Goal: Transaction & Acquisition: Purchase product/service

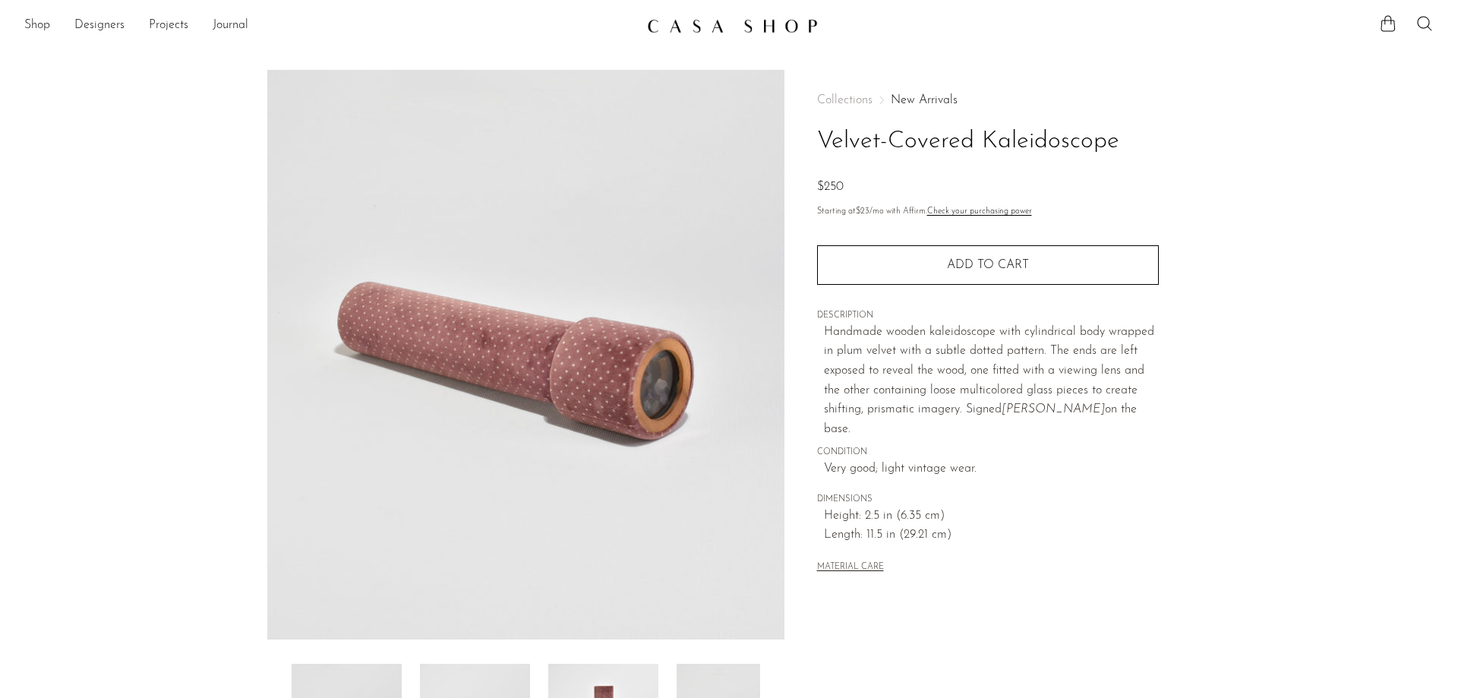
drag, startPoint x: 939, startPoint y: 548, endPoint x: 824, endPoint y: 109, distance: 453.8
click at [824, 109] on div "Collections New Arrivals Velvet-Covered Kaleidoscope $250 Starting at $23 /mo w…" at bounding box center [988, 335] width 342 height 531
click at [812, 133] on div "Collections New Arrivals Velvet-Covered Kaleidoscope $250 Starting at $23 /mo w…" at bounding box center [987, 427] width 406 height 715
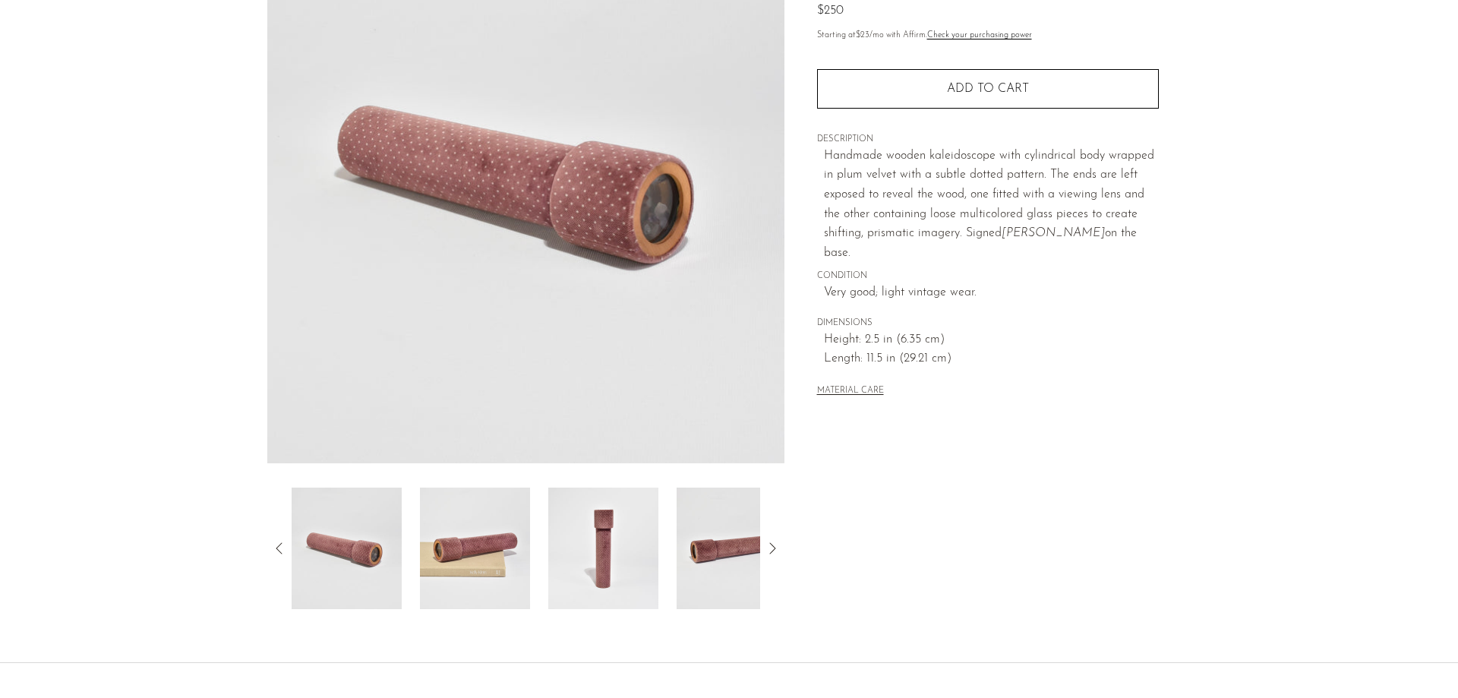
scroll to position [291, 0]
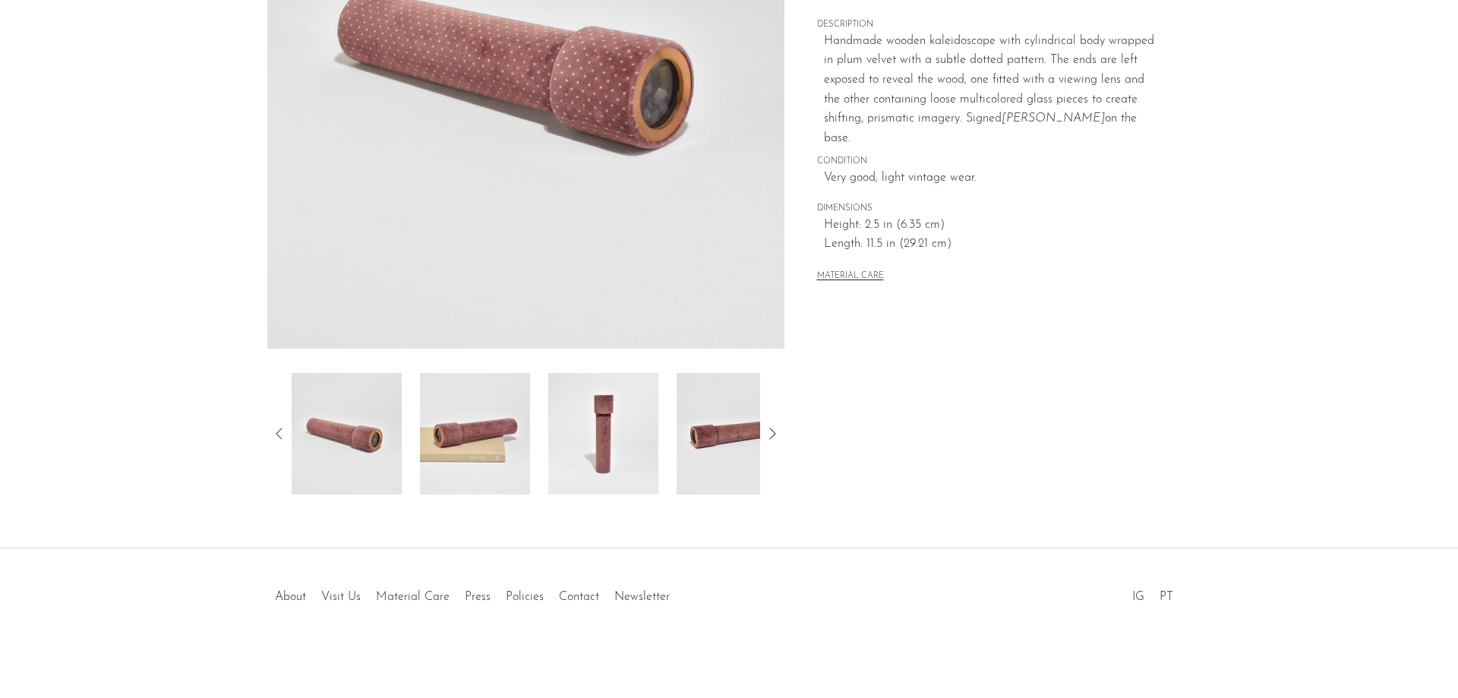
click at [467, 432] on img at bounding box center [475, 433] width 110 height 121
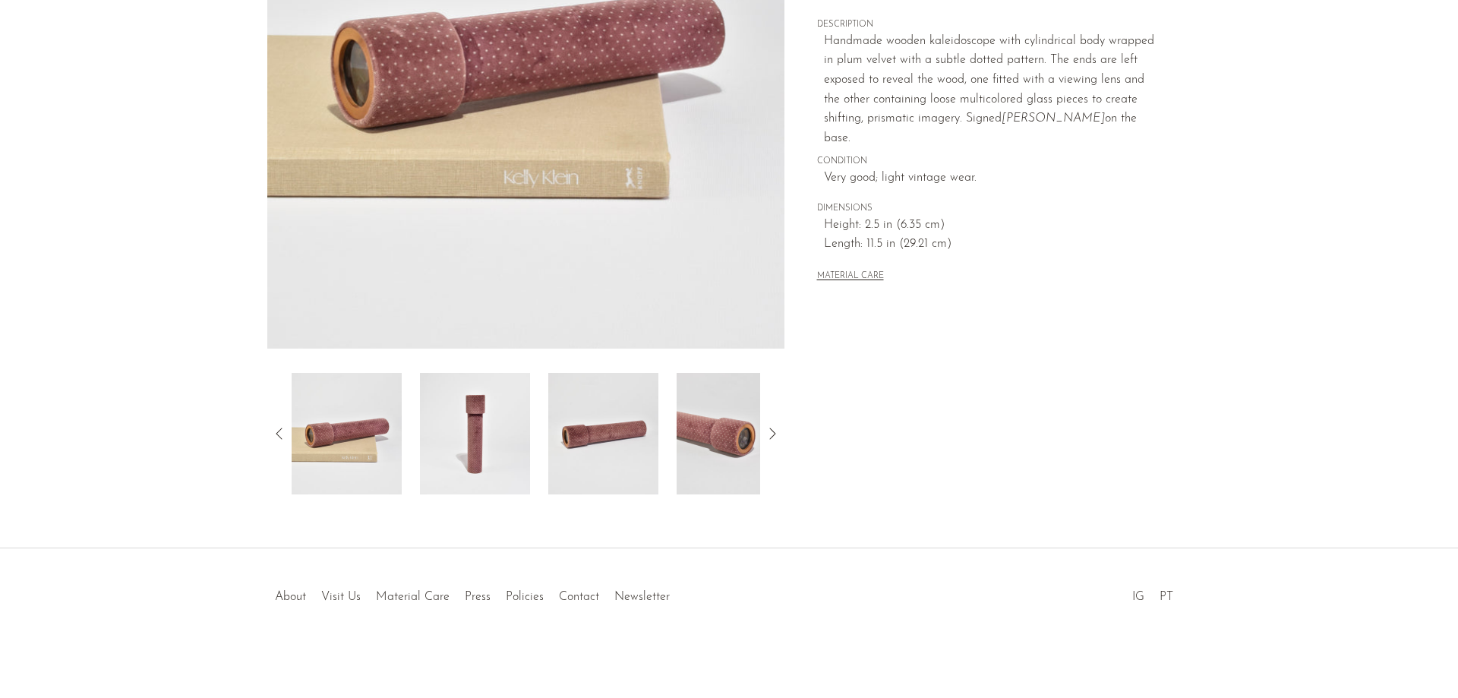
click at [492, 439] on img at bounding box center [475, 433] width 110 height 121
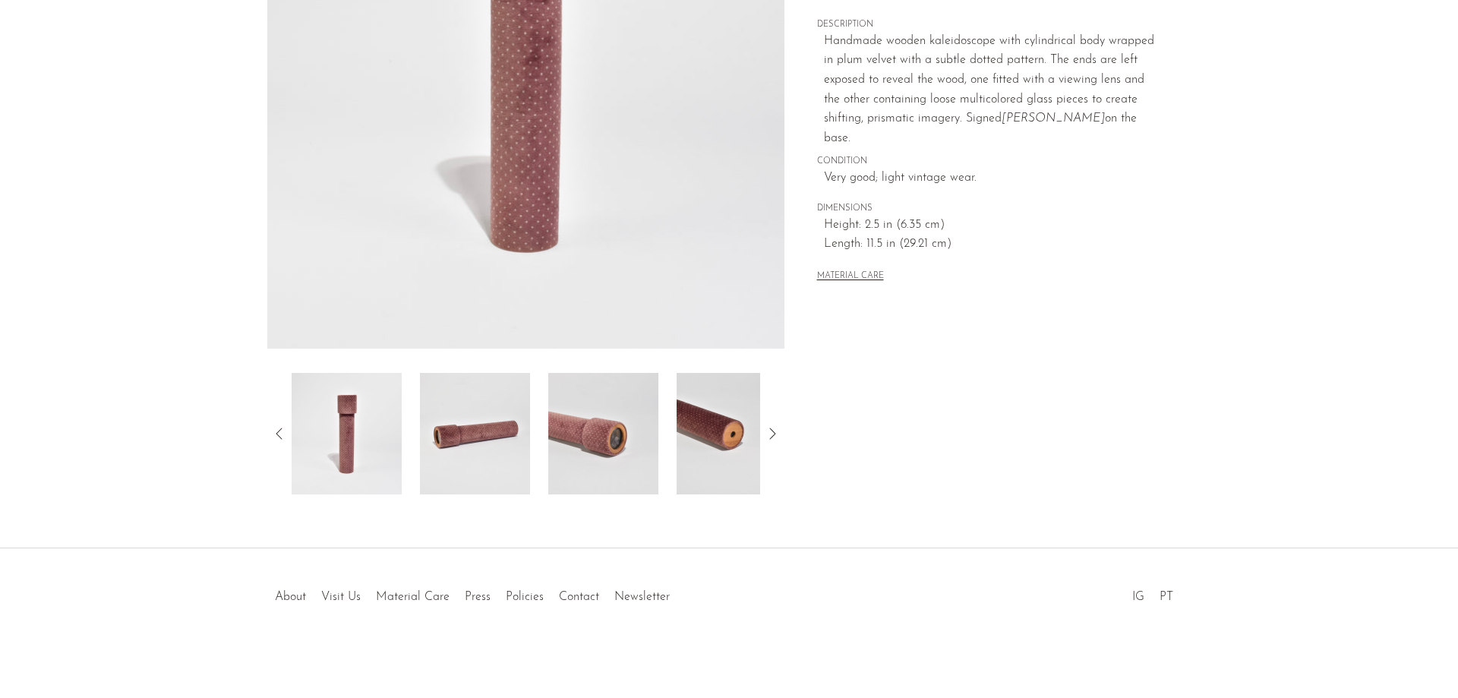
click at [628, 453] on img at bounding box center [603, 433] width 110 height 121
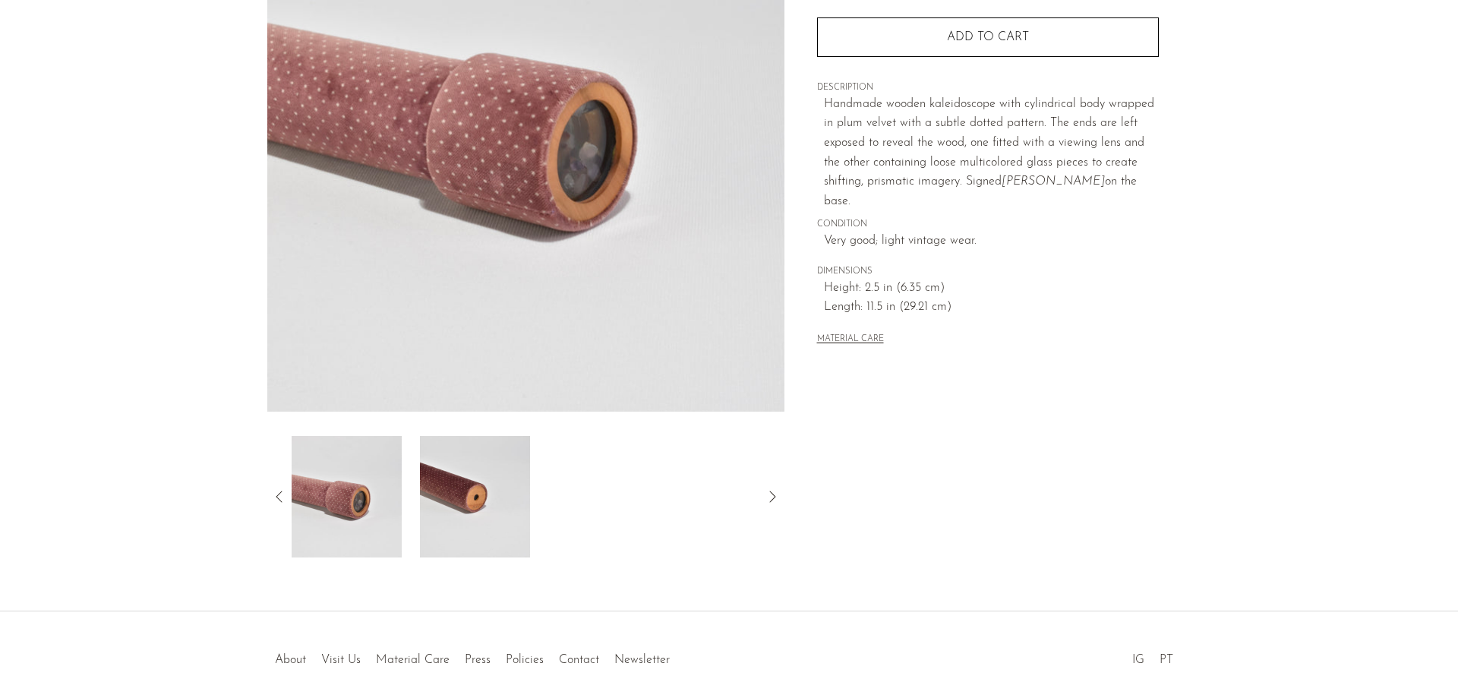
scroll to position [0, 0]
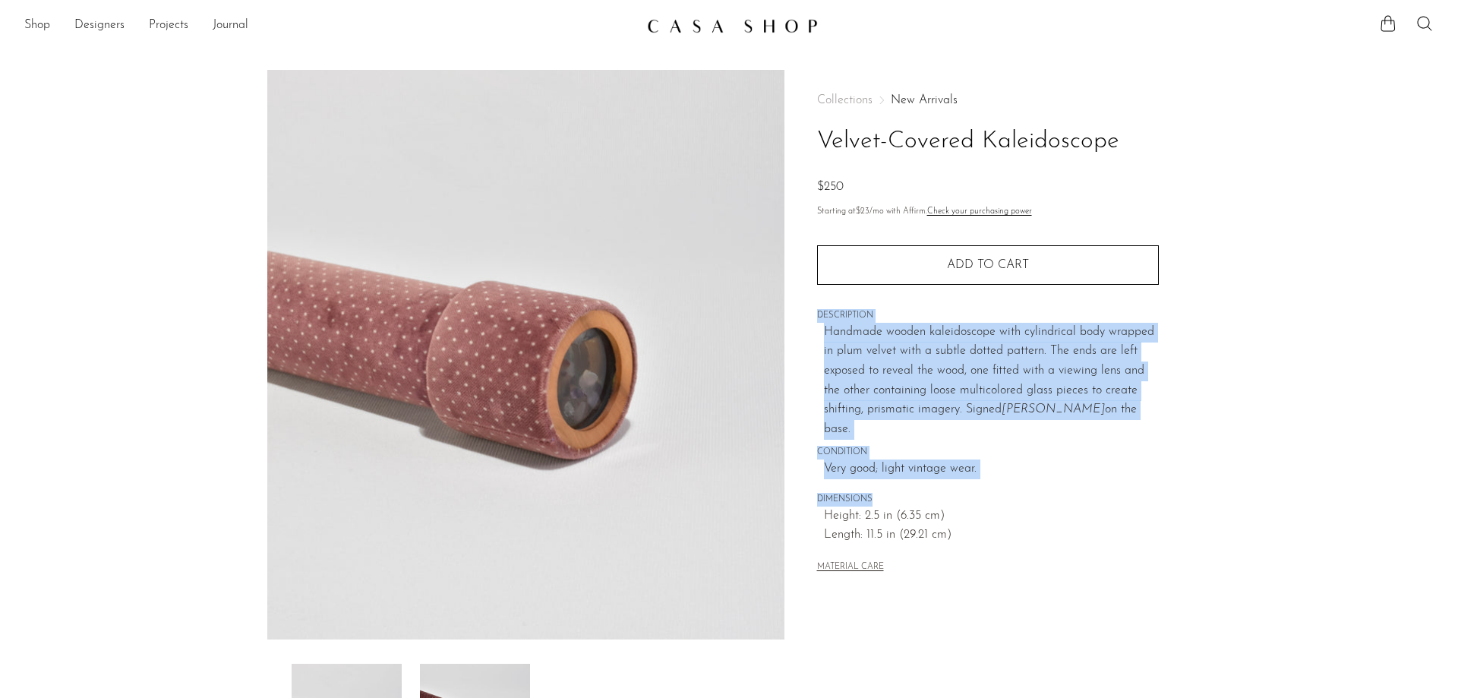
drag, startPoint x: 1033, startPoint y: 377, endPoint x: 1061, endPoint y: 467, distance: 94.8
click at [1061, 467] on div "Collections New Arrivals Velvet-Covered Kaleidoscope $250 Starting at $23 /mo w…" at bounding box center [987, 427] width 406 height 715
click at [1061, 467] on div "Collections New Arrivals Velvet-Covered Kaleidoscope $250 Starting at $23 /mo w…" at bounding box center [988, 335] width 342 height 531
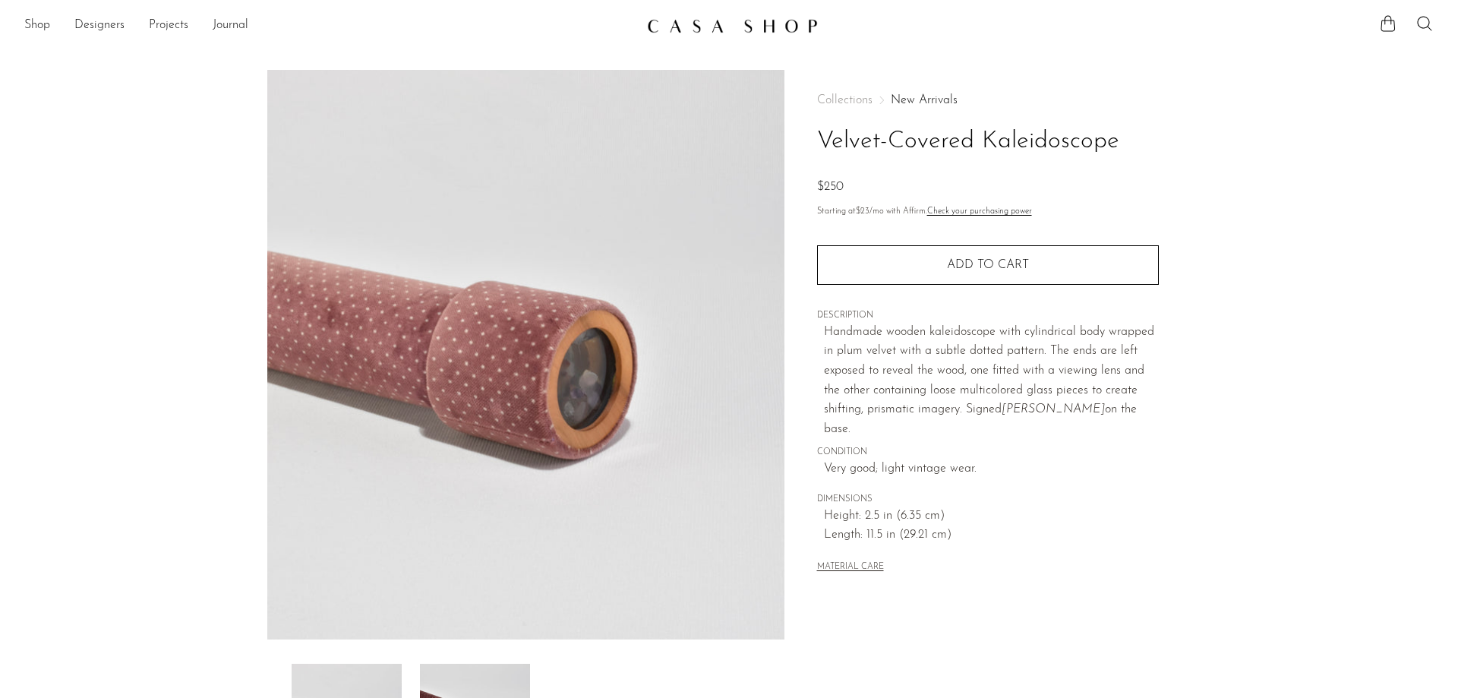
drag, startPoint x: 818, startPoint y: 137, endPoint x: 1121, endPoint y: 623, distance: 572.6
click at [1121, 623] on div "Collections New Arrivals Velvet-Covered Kaleidoscope $250 Starting at $23 /mo w…" at bounding box center [987, 427] width 406 height 715
click at [1118, 582] on div "Collections New Arrivals Velvet-Covered Kaleidoscope $250 Starting at $23 /mo w…" at bounding box center [987, 427] width 406 height 715
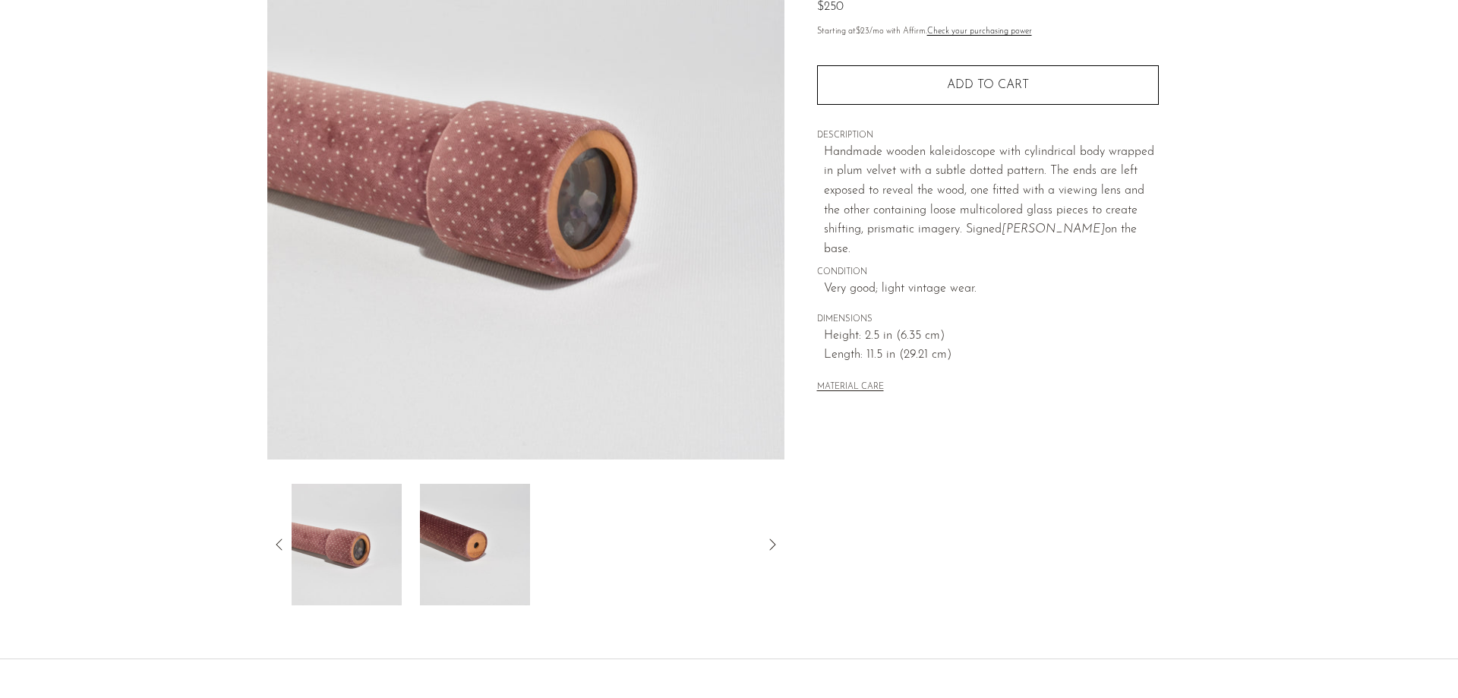
scroll to position [291, 0]
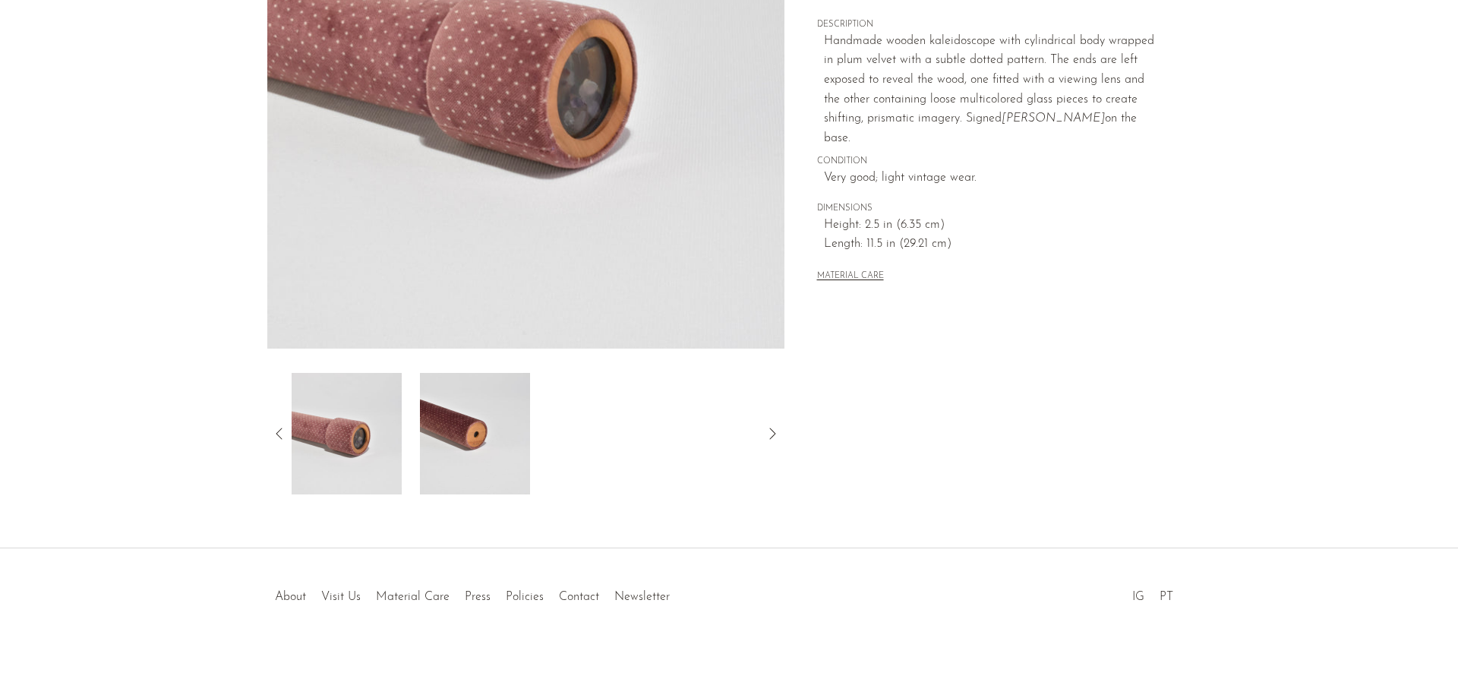
click at [273, 434] on icon at bounding box center [279, 433] width 18 height 18
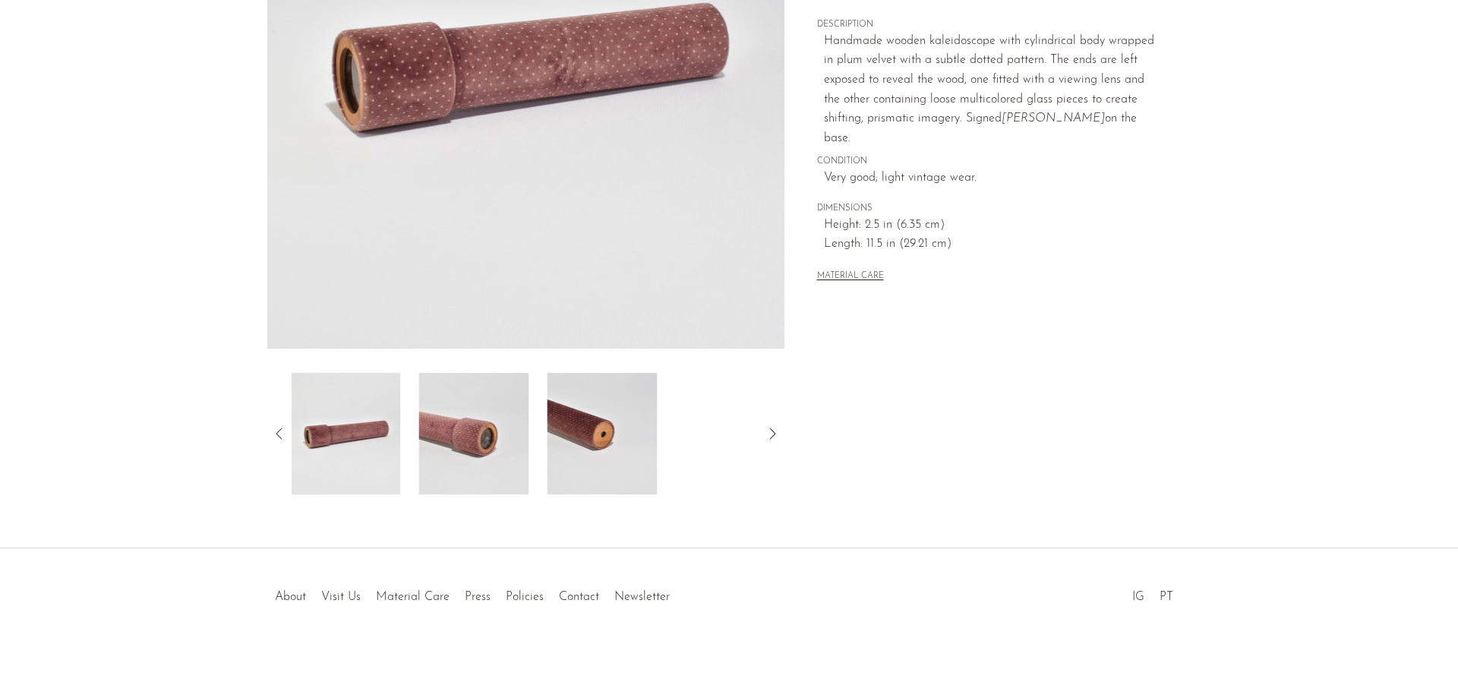
click at [273, 434] on icon at bounding box center [279, 433] width 18 height 18
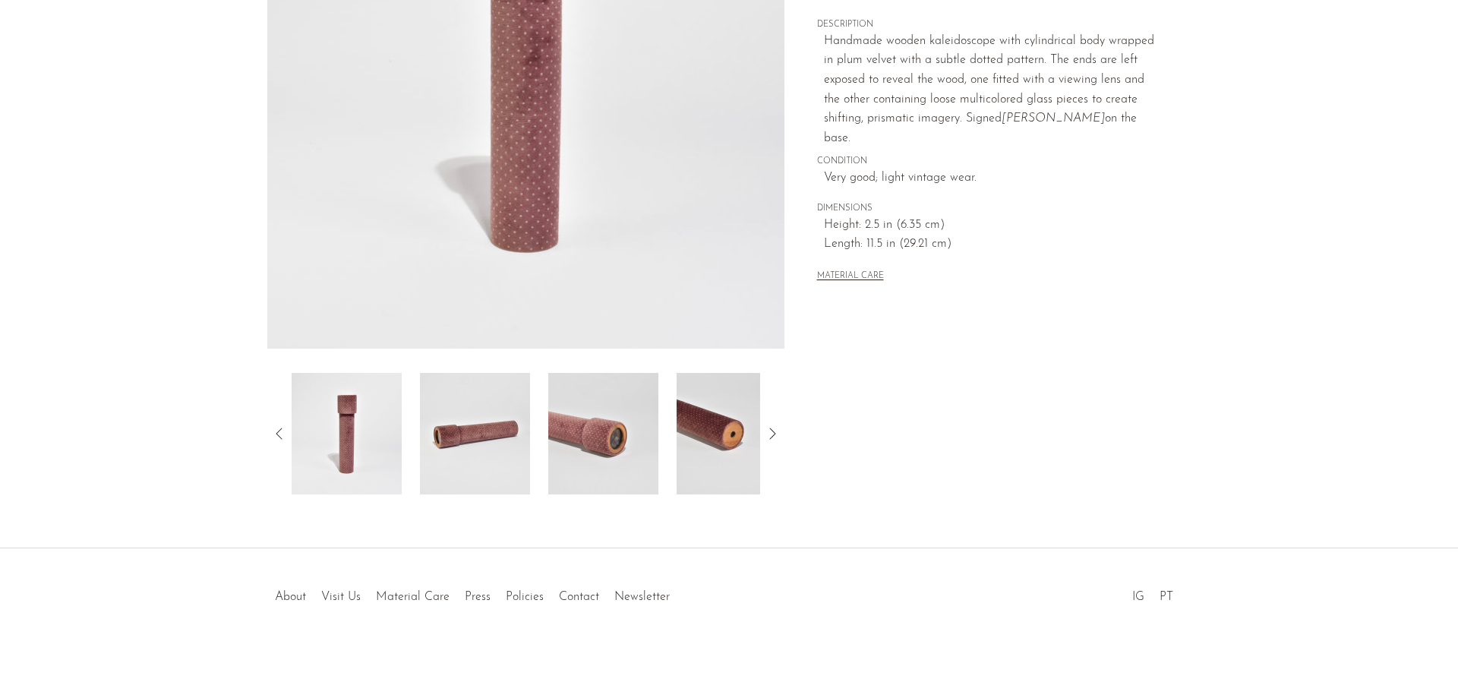
click at [276, 431] on icon at bounding box center [279, 433] width 18 height 18
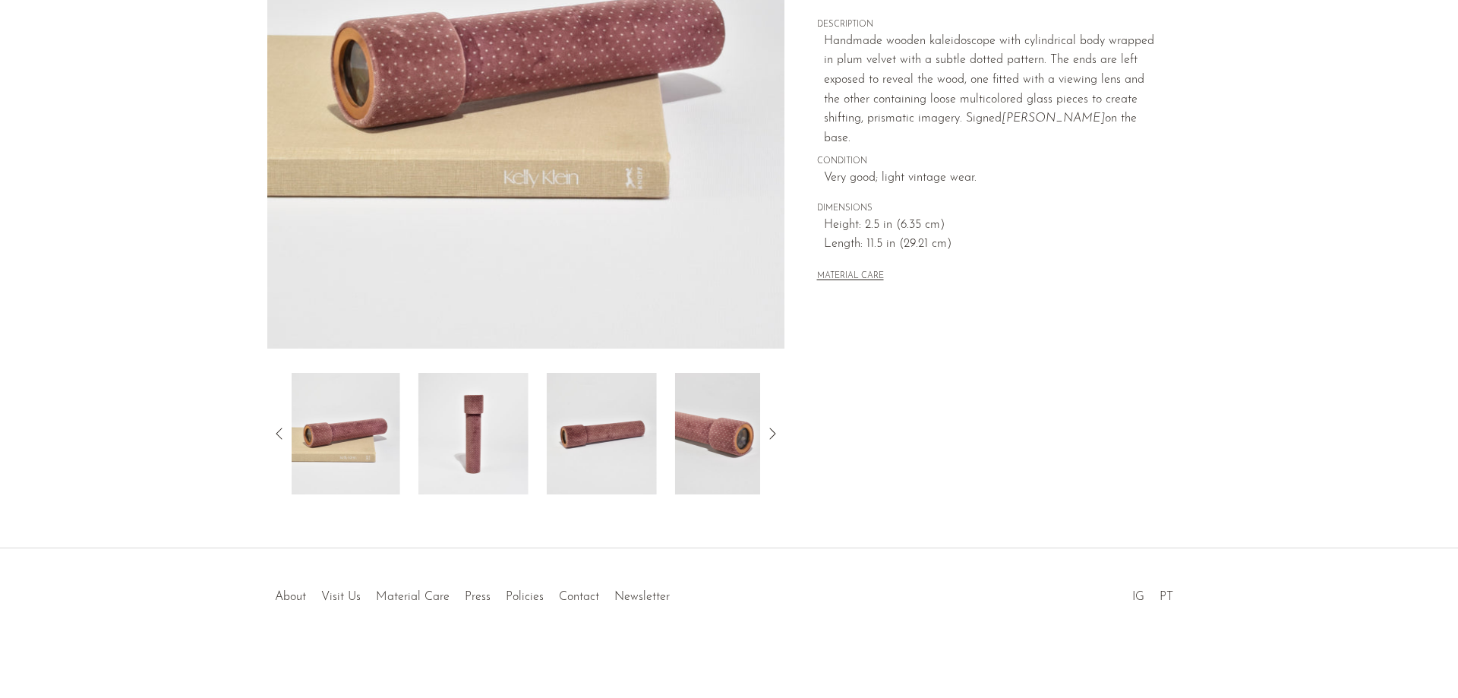
click at [276, 431] on icon at bounding box center [279, 433] width 18 height 18
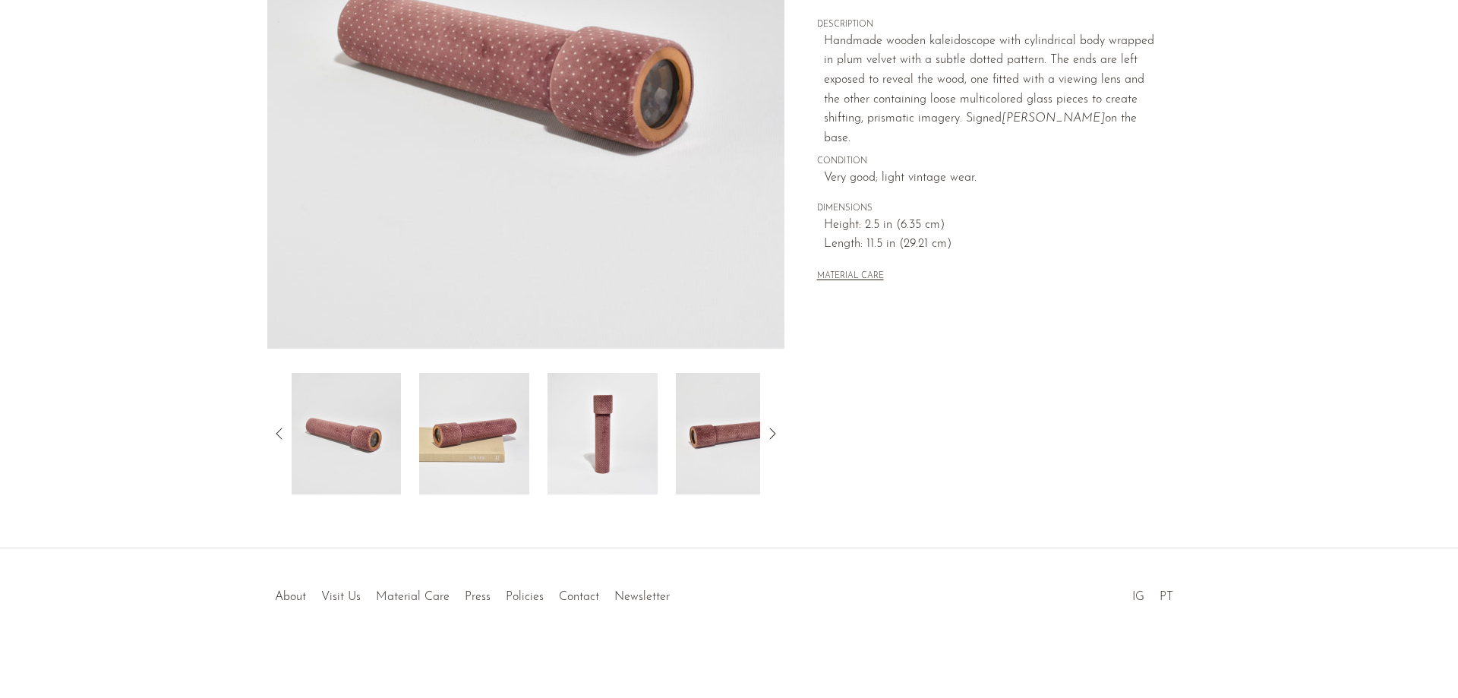
click at [276, 431] on icon at bounding box center [279, 433] width 18 height 18
click at [775, 436] on icon at bounding box center [772, 433] width 18 height 18
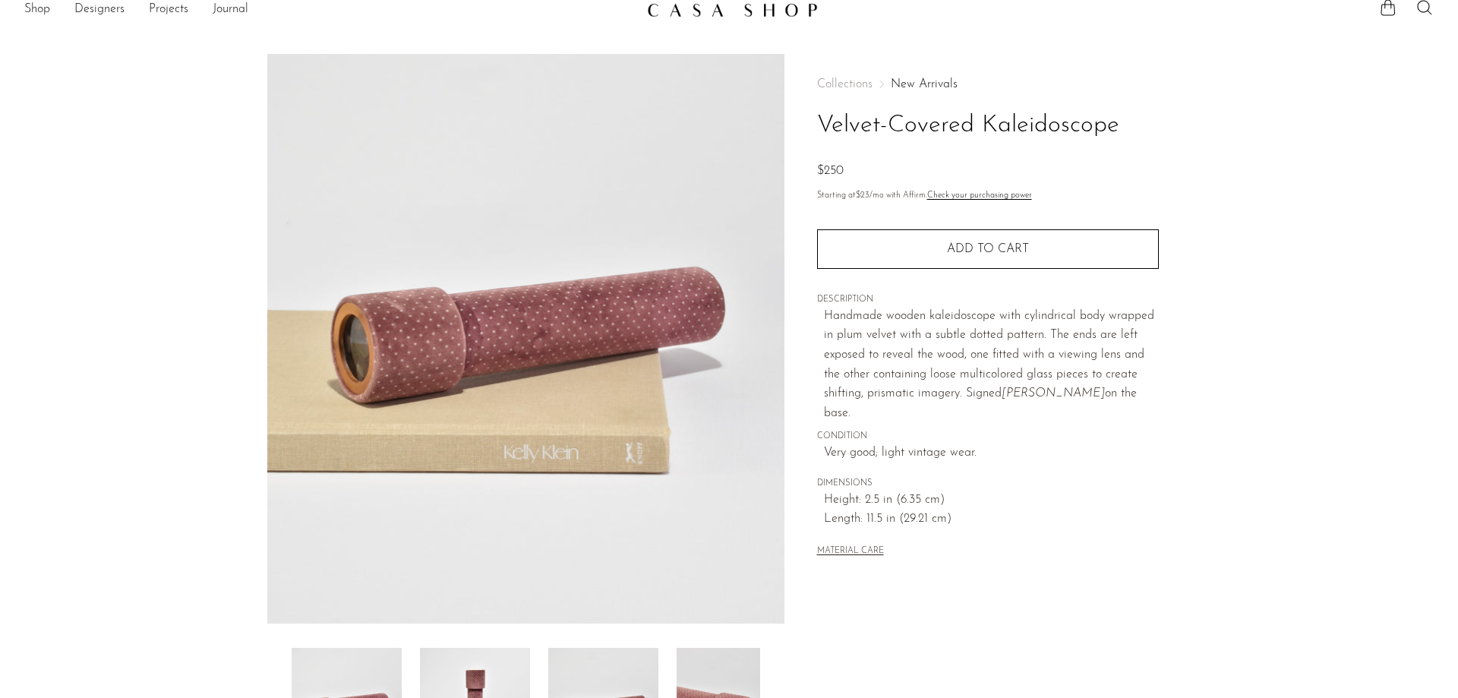
scroll to position [0, 0]
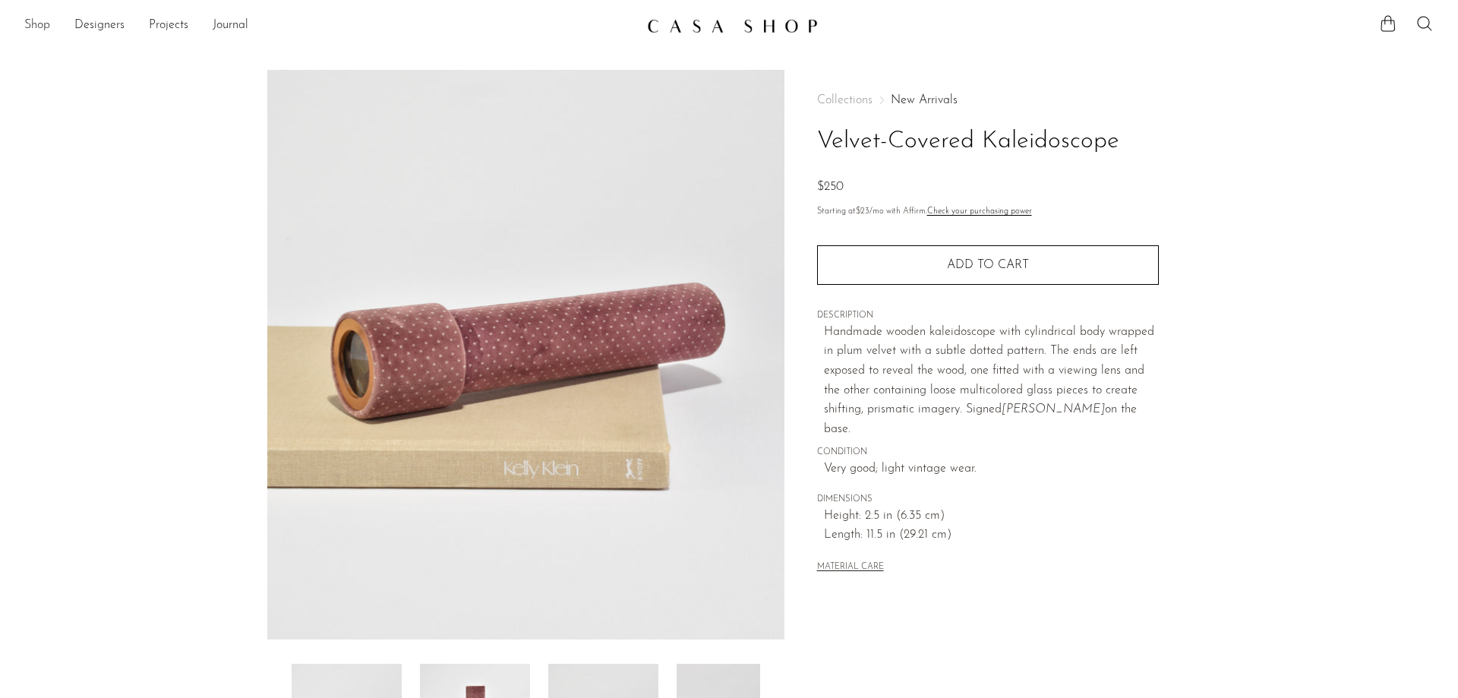
click at [32, 23] on link "Shop" at bounding box center [37, 26] width 26 height 20
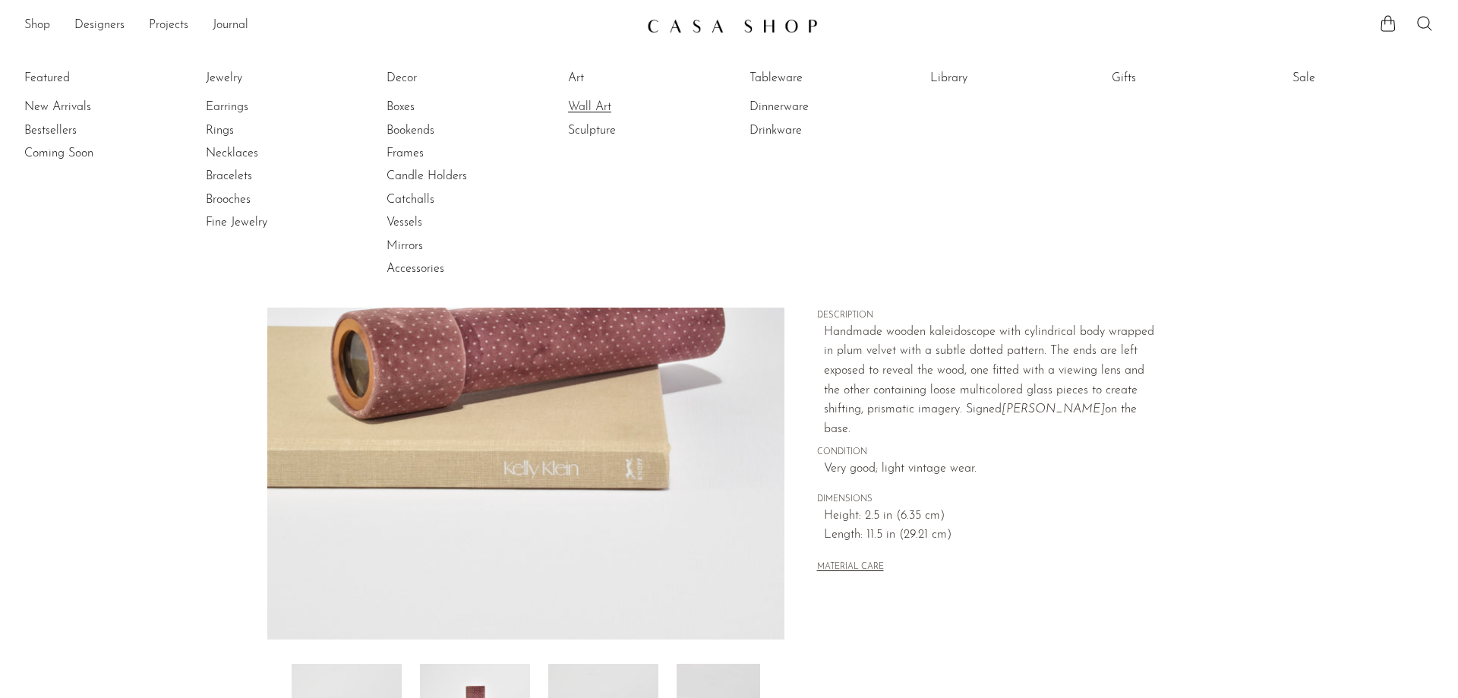
click at [575, 107] on link "Wall Art" at bounding box center [625, 107] width 114 height 17
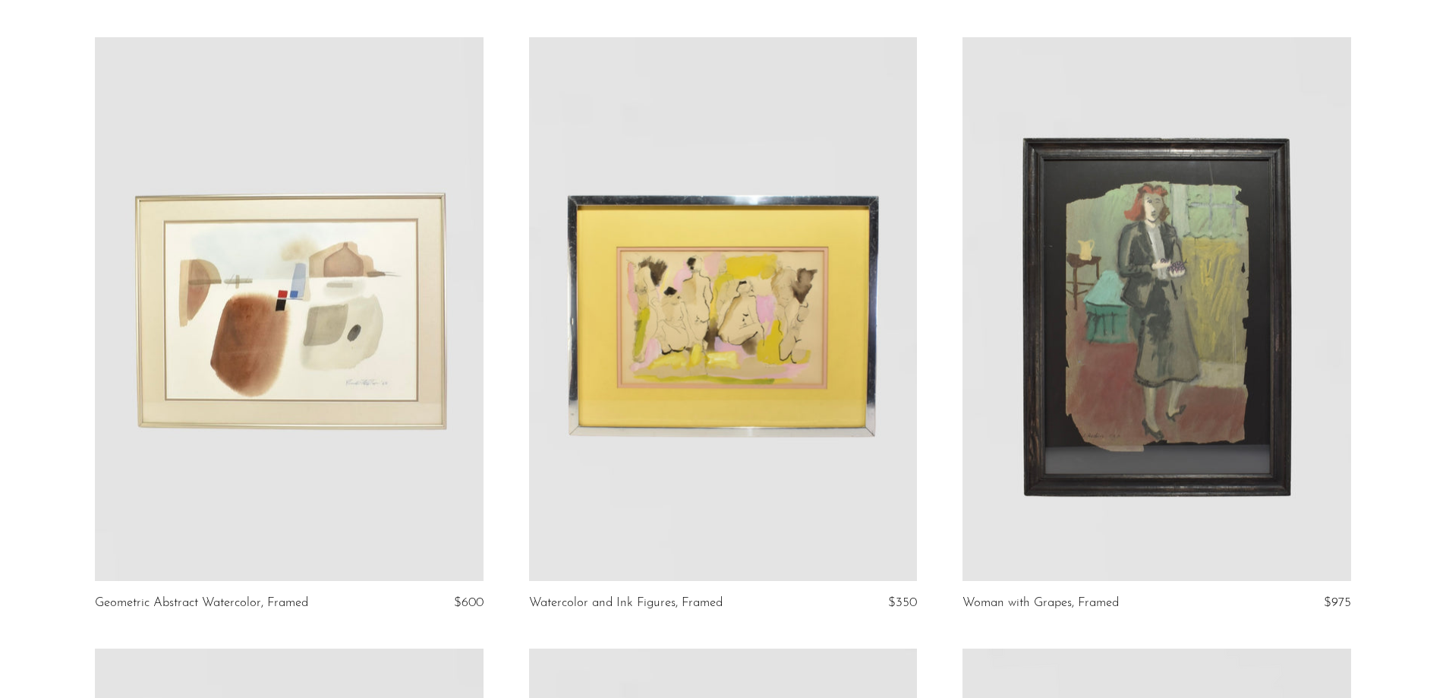
scroll to position [2126, 0]
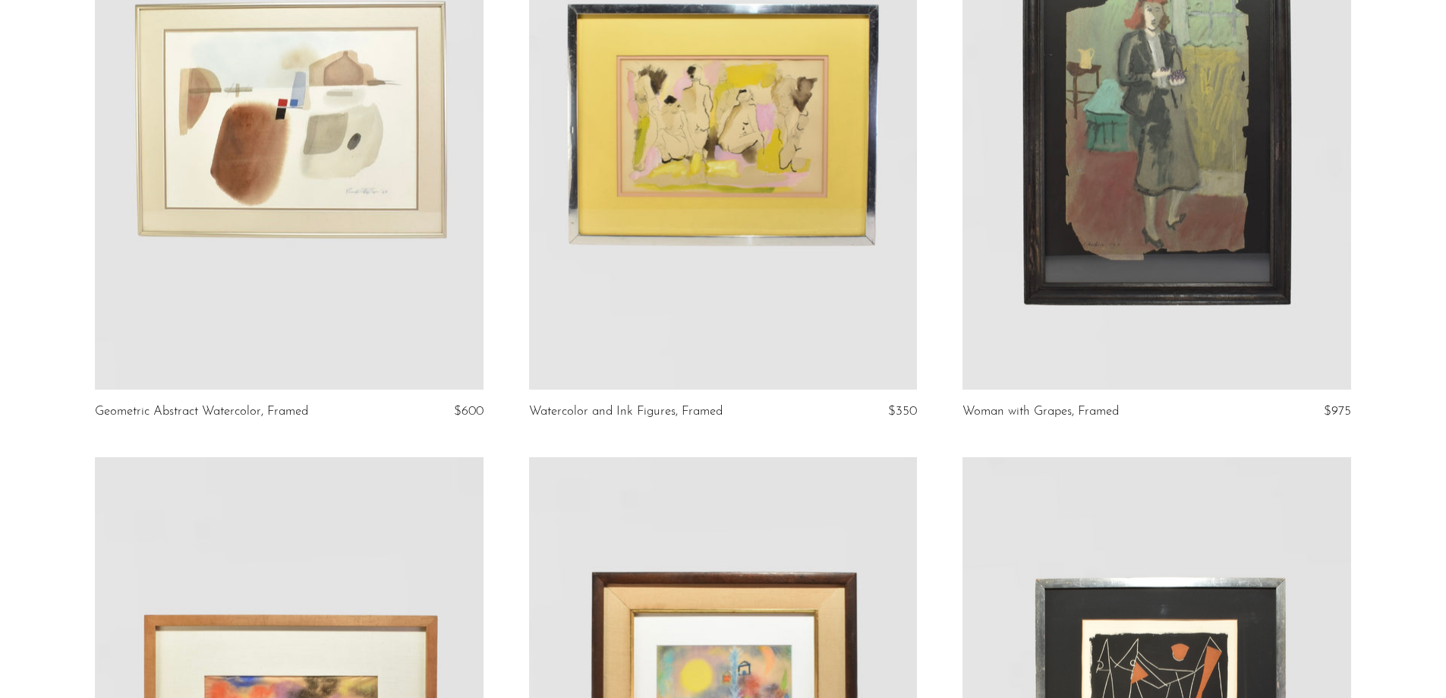
drag, startPoint x: 849, startPoint y: 287, endPoint x: 603, endPoint y: 421, distance: 280.3
click at [603, 421] on article "Watercolor and Ink Figures, Framed $350" at bounding box center [723, 151] width 434 height 610
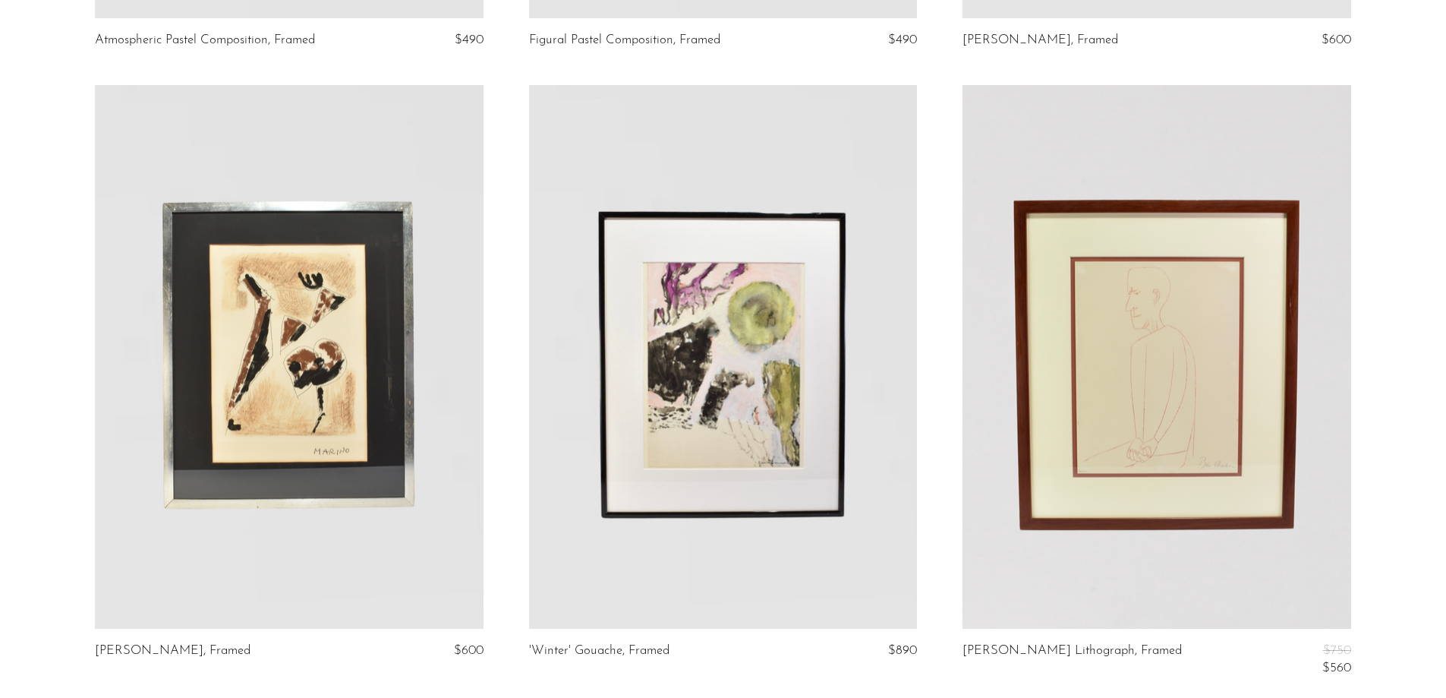
scroll to position [3341, 0]
